Goal: Task Accomplishment & Management: Use online tool/utility

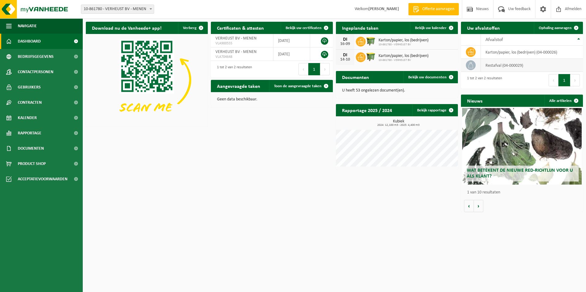
click at [530, 67] on td "restafval (04-000029)" at bounding box center [532, 65] width 102 height 13
click at [442, 28] on span "Bekijk uw kalender" at bounding box center [431, 28] width 32 height 4
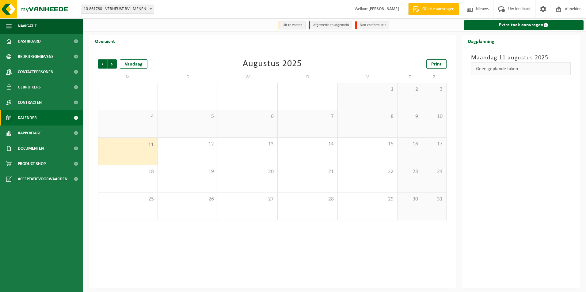
click at [47, 117] on link "Kalender" at bounding box center [41, 117] width 83 height 15
click at [112, 63] on span "Volgende" at bounding box center [112, 63] width 9 height 9
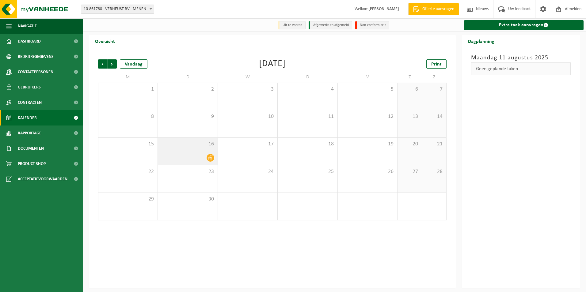
click at [208, 158] on icon at bounding box center [210, 157] width 5 height 5
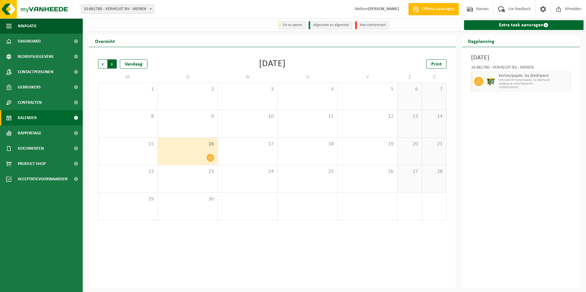
click at [103, 62] on span "Vorige" at bounding box center [102, 63] width 9 height 9
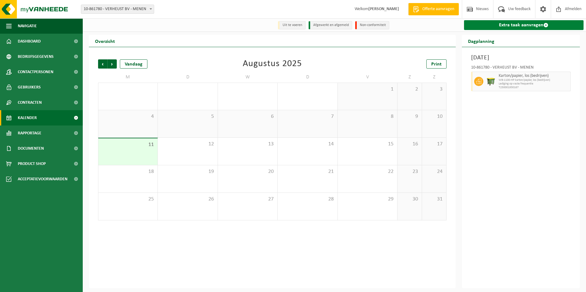
click at [516, 25] on link "Extra taak aanvragen" at bounding box center [524, 25] width 120 height 10
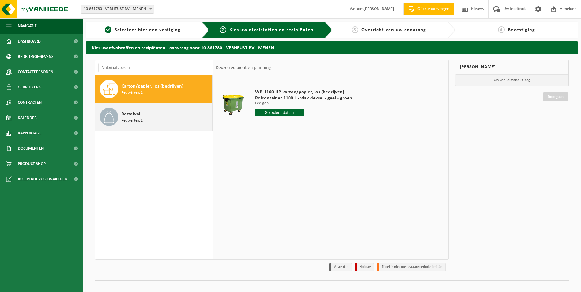
click at [169, 119] on div "Restafval Recipiënten: 1" at bounding box center [165, 117] width 89 height 18
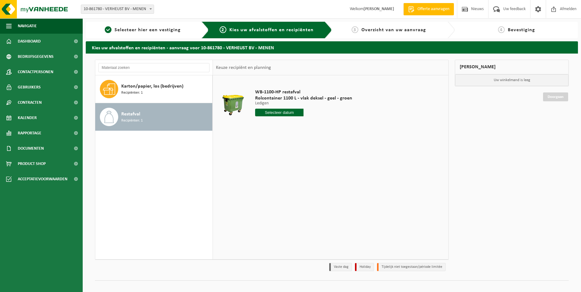
click at [284, 112] on input "text" at bounding box center [279, 113] width 49 height 8
click at [281, 168] on div "13" at bounding box center [282, 167] width 11 height 10
type input "Van 2025-08-13"
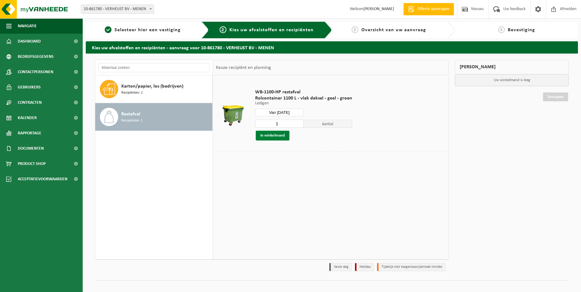
click at [277, 136] on button "In winkelmand" at bounding box center [273, 136] width 34 height 10
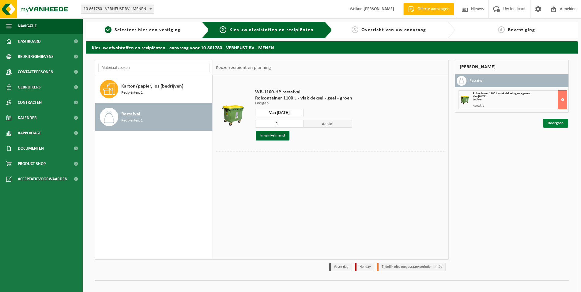
click at [557, 125] on link "Doorgaan" at bounding box center [555, 123] width 25 height 9
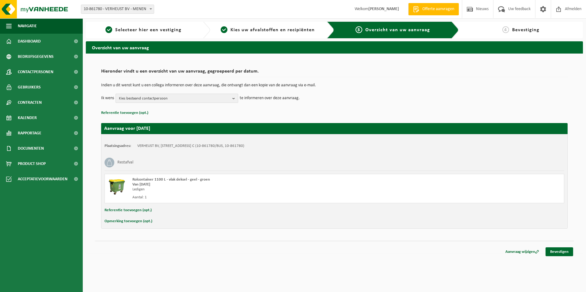
click at [232, 99] on b "button" at bounding box center [235, 98] width 6 height 9
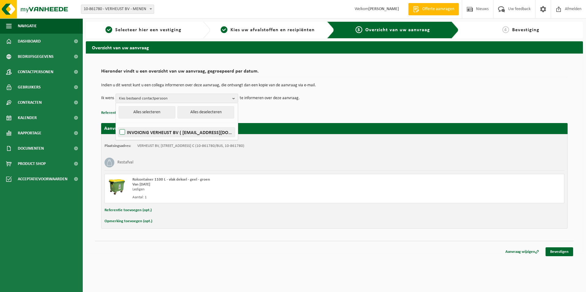
click at [213, 132] on label "INVOICING VERHEUST BV ( administratie@verheust.eu )" at bounding box center [176, 132] width 116 height 9
click at [117, 125] on input "INVOICING VERHEUST BV ( administratie@verheust.eu )" at bounding box center [117, 124] width 0 height 0
checkbox input "true"
click at [419, 107] on div "Hieronder vindt u een overzicht van uw aanvraag, gegroepeerd per datum. Indien …" at bounding box center [334, 91] width 466 height 51
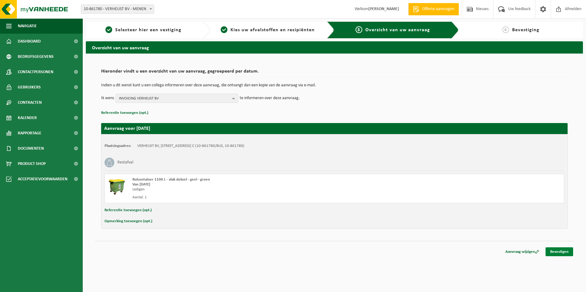
click at [558, 250] on link "Bevestigen" at bounding box center [559, 251] width 28 height 9
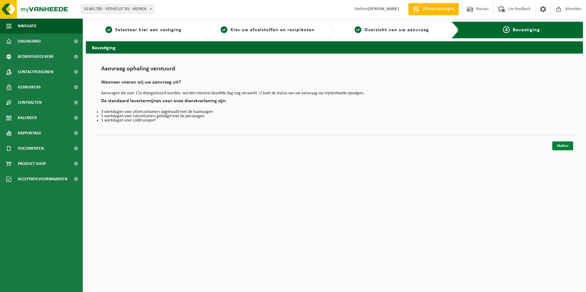
click at [558, 144] on link "Sluiten" at bounding box center [562, 146] width 21 height 9
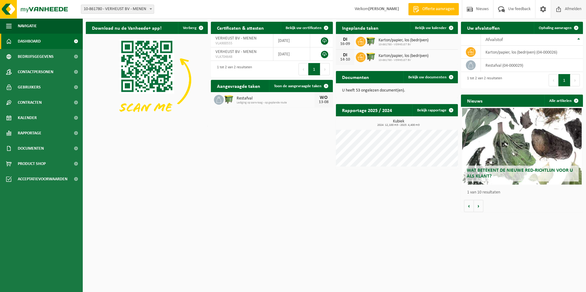
click at [574, 7] on span "Afmelden" at bounding box center [573, 9] width 20 height 18
